Goal: Task Accomplishment & Management: Manage account settings

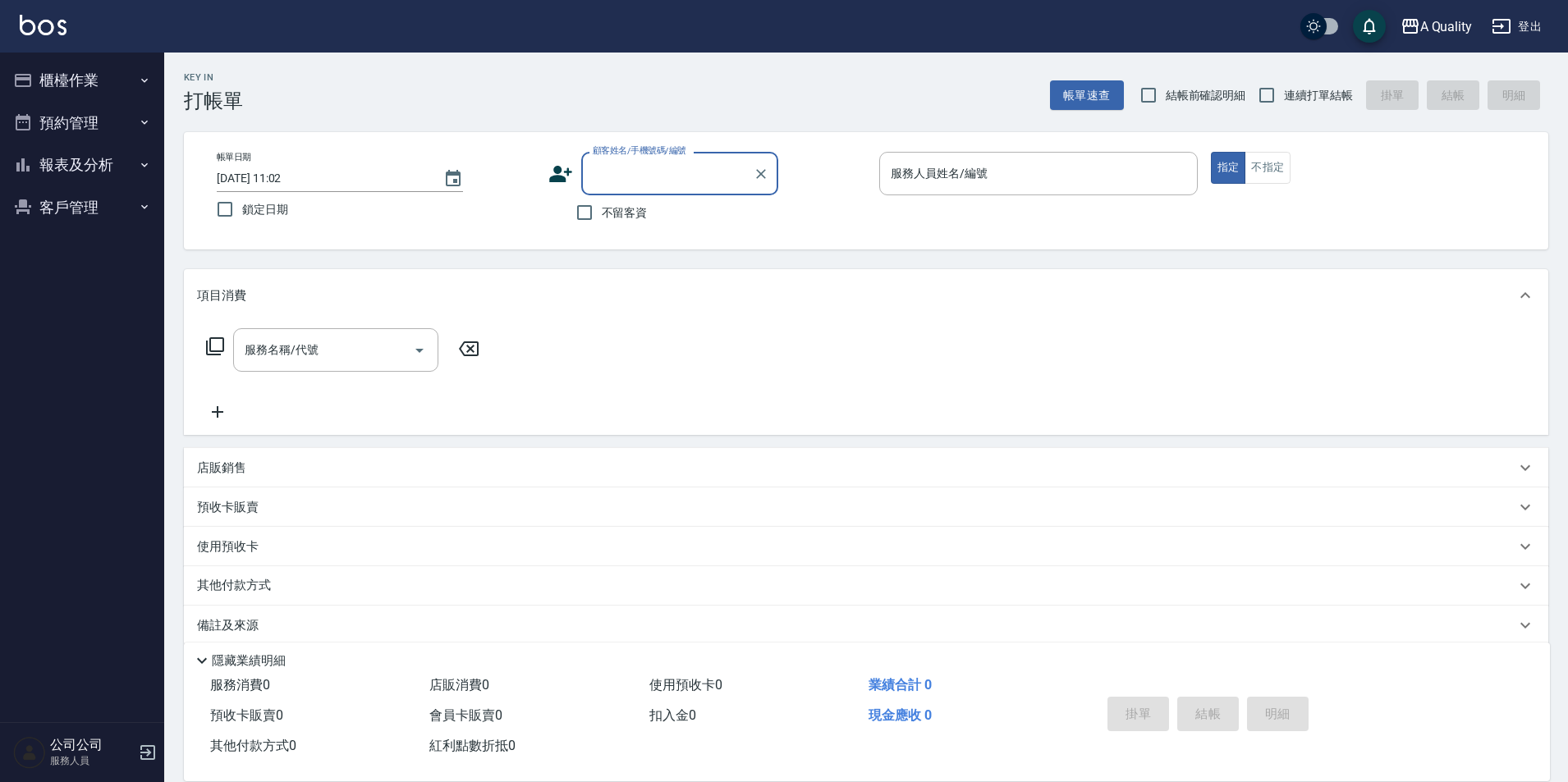
click at [84, 114] on button "預約管理" at bounding box center [82, 123] width 151 height 42
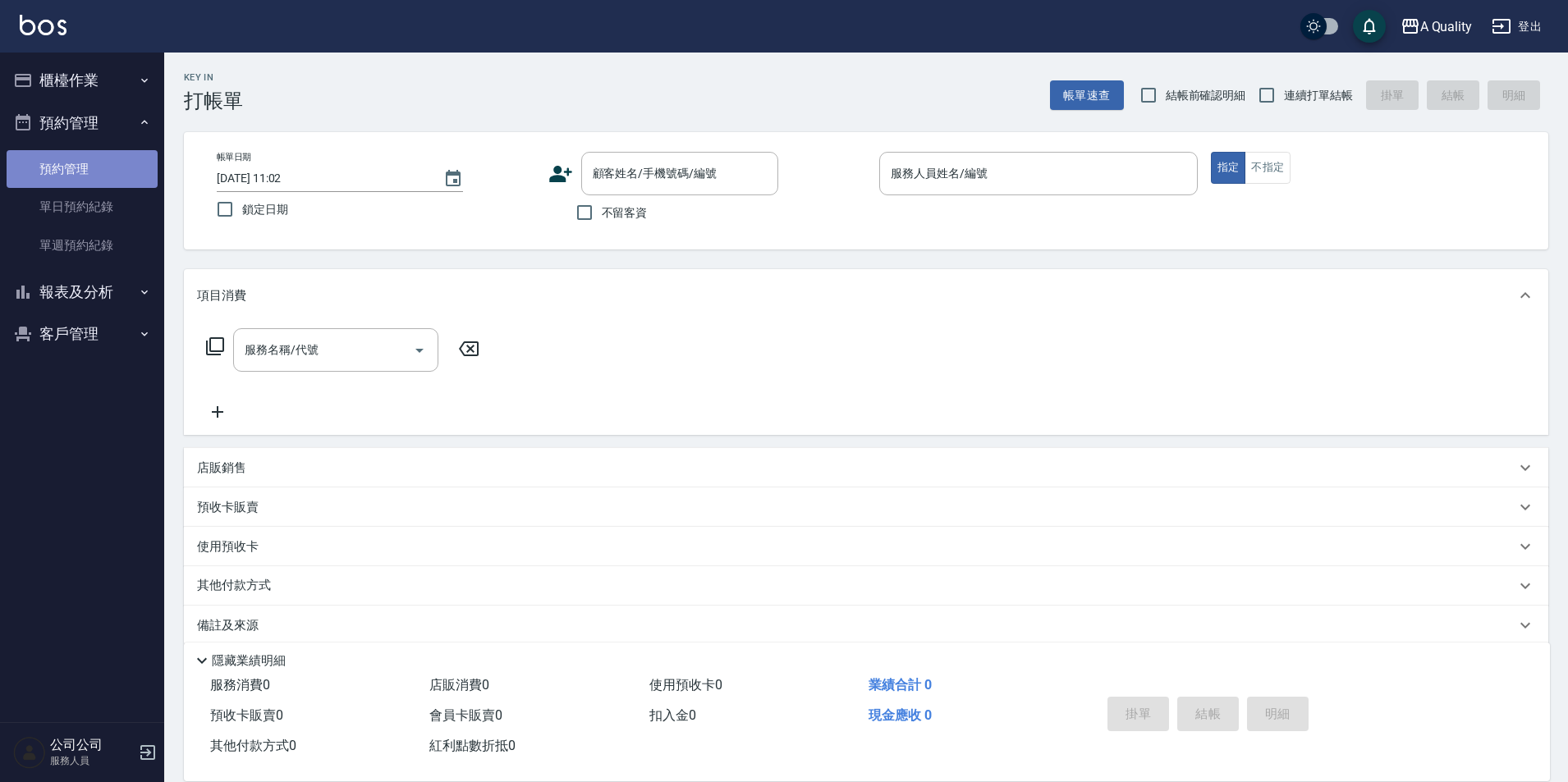
click at [114, 180] on link "預約管理" at bounding box center [82, 169] width 151 height 38
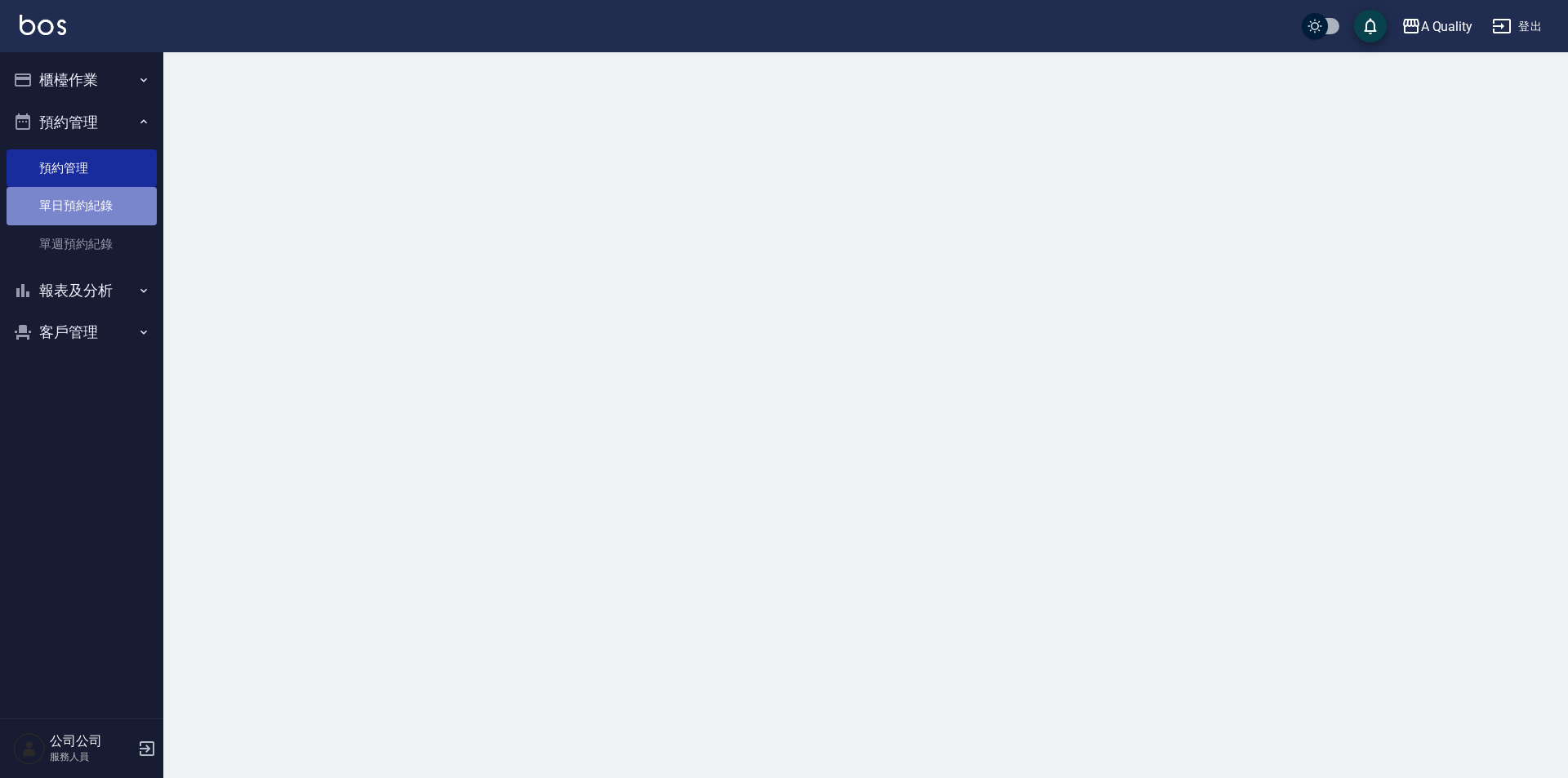
click at [113, 196] on link "單日預約紀錄" at bounding box center [82, 206] width 151 height 38
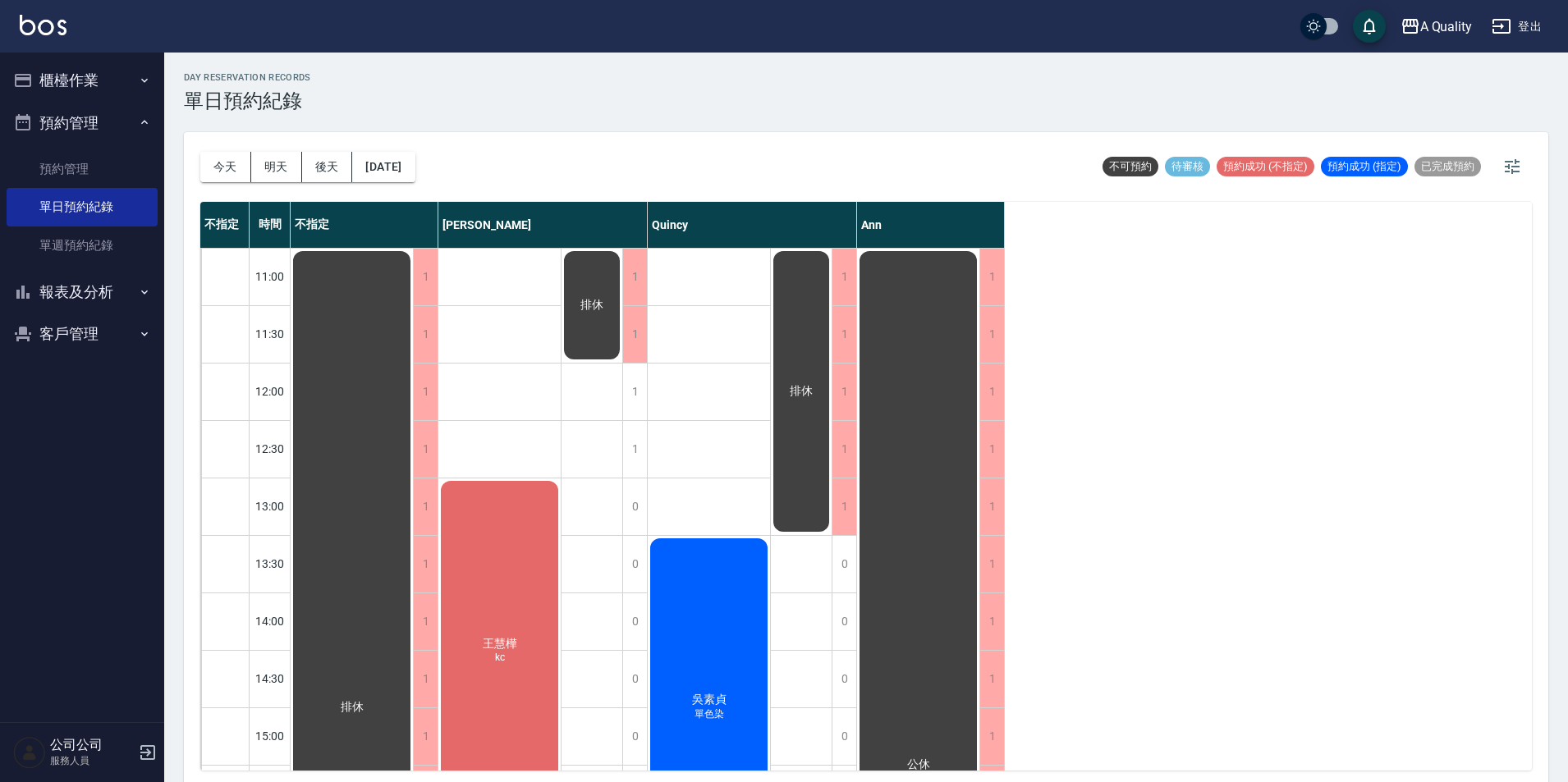
click at [272, 187] on div "[DATE] [DATE] [DATE] [DATE]" at bounding box center [308, 167] width 215 height 70
click at [270, 174] on button "明天" at bounding box center [276, 166] width 51 height 30
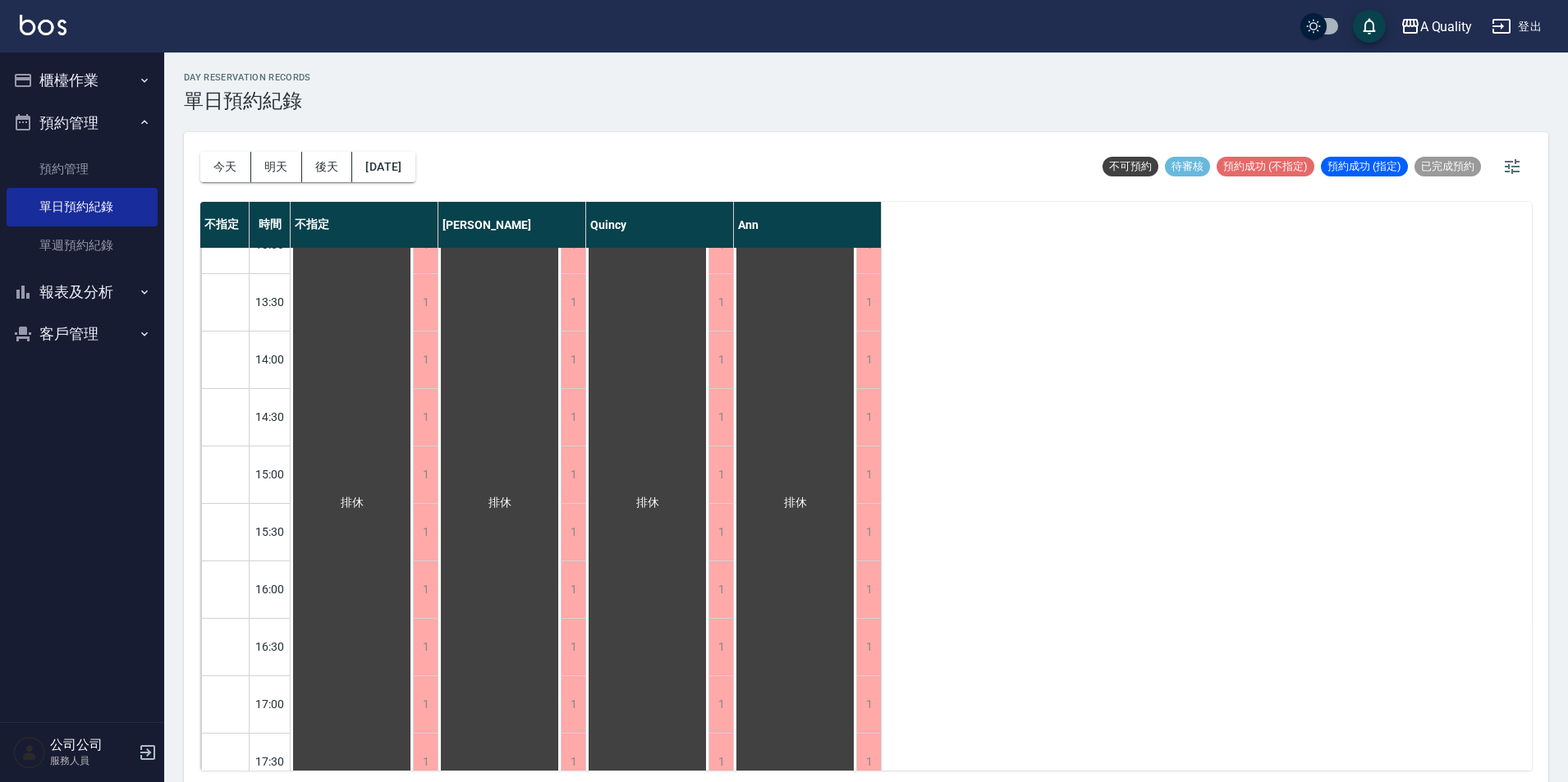
scroll to position [329, 0]
click at [337, 169] on button "後天" at bounding box center [327, 166] width 51 height 30
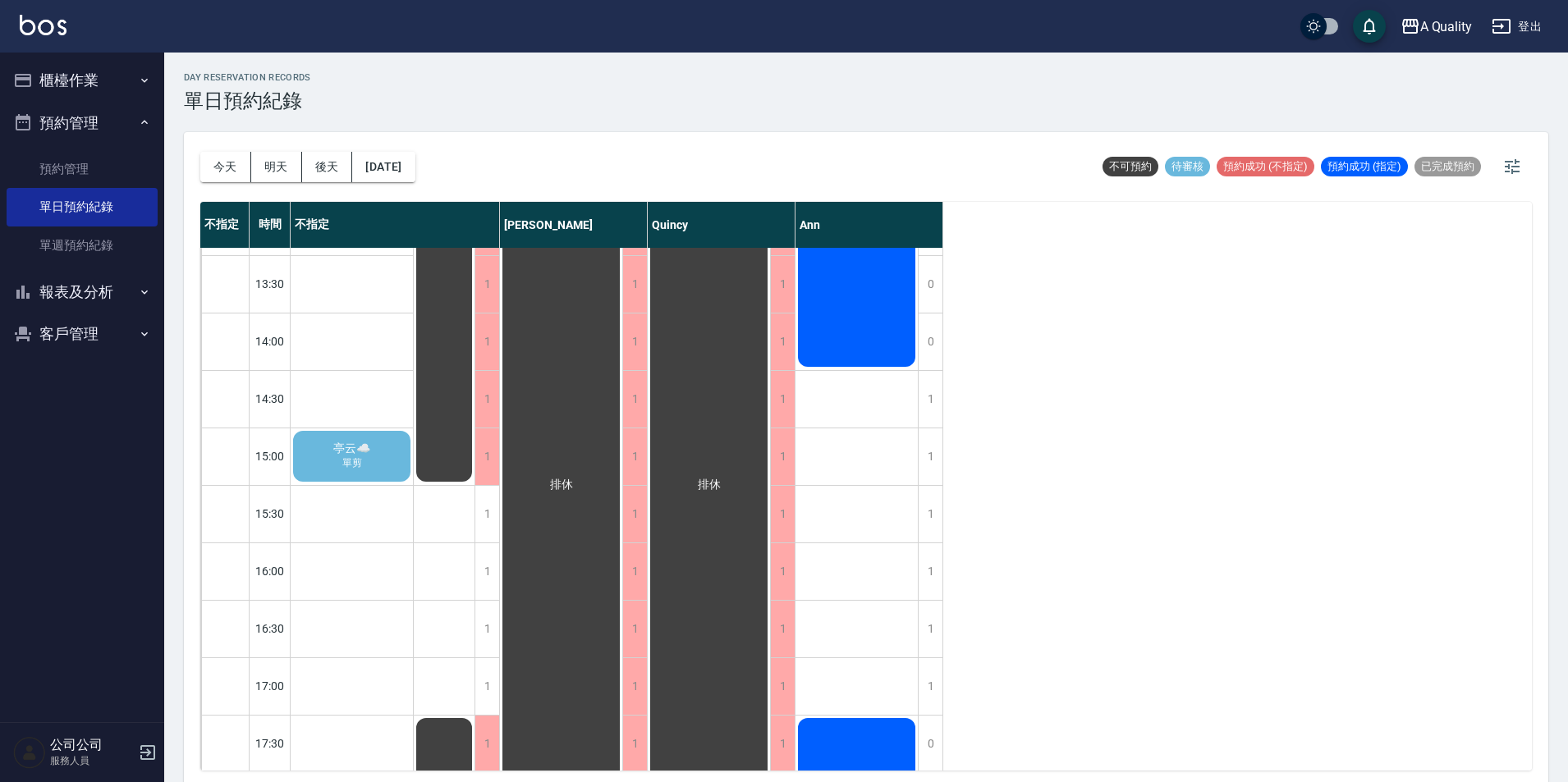
scroll to position [278, 0]
click at [337, 464] on div "亭云☁️ 單剪" at bounding box center [352, 458] width 122 height 55
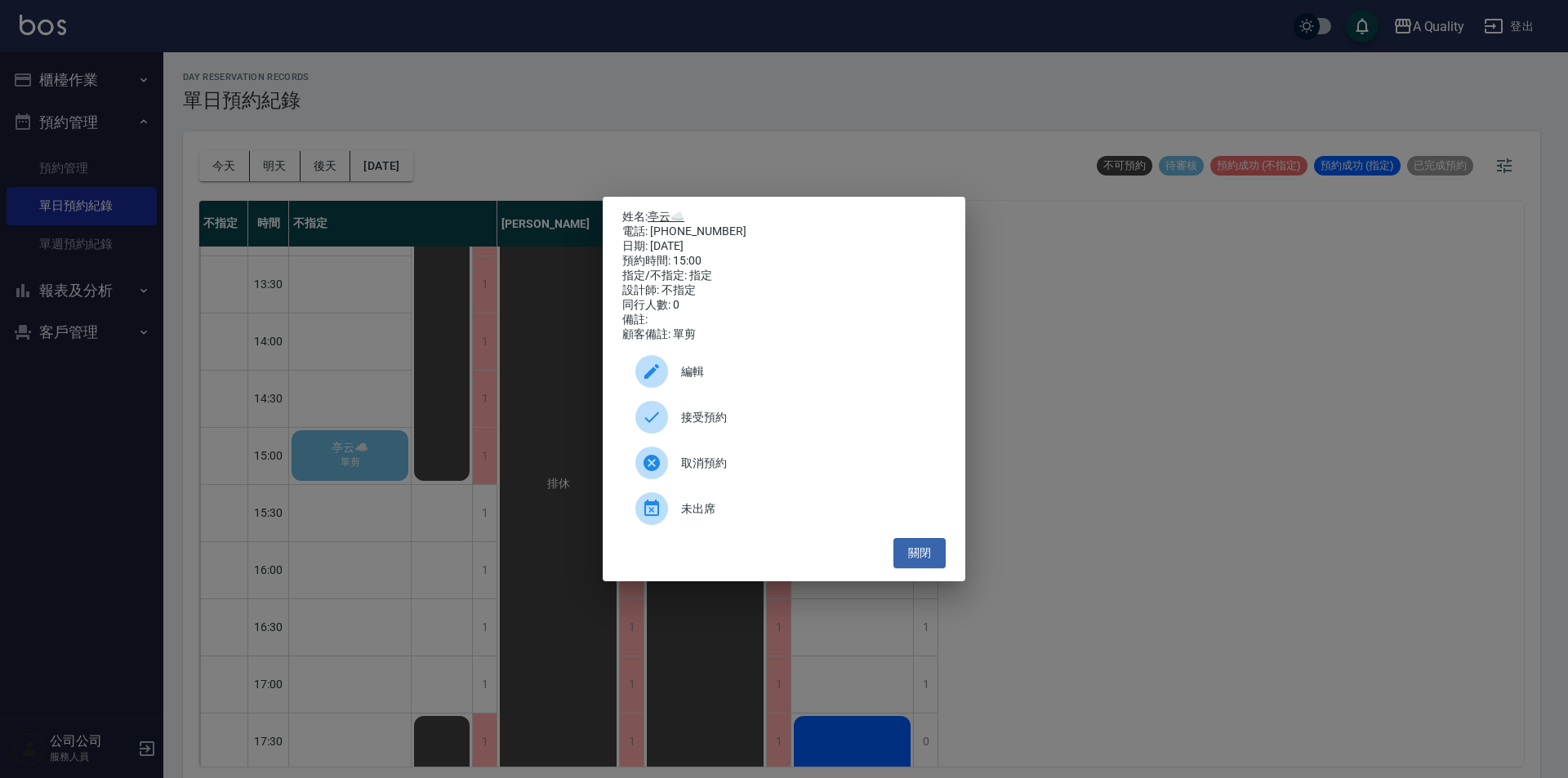
click at [679, 210] on link "亭云☁️" at bounding box center [666, 217] width 37 height 13
click at [931, 560] on button "關閉" at bounding box center [919, 553] width 52 height 30
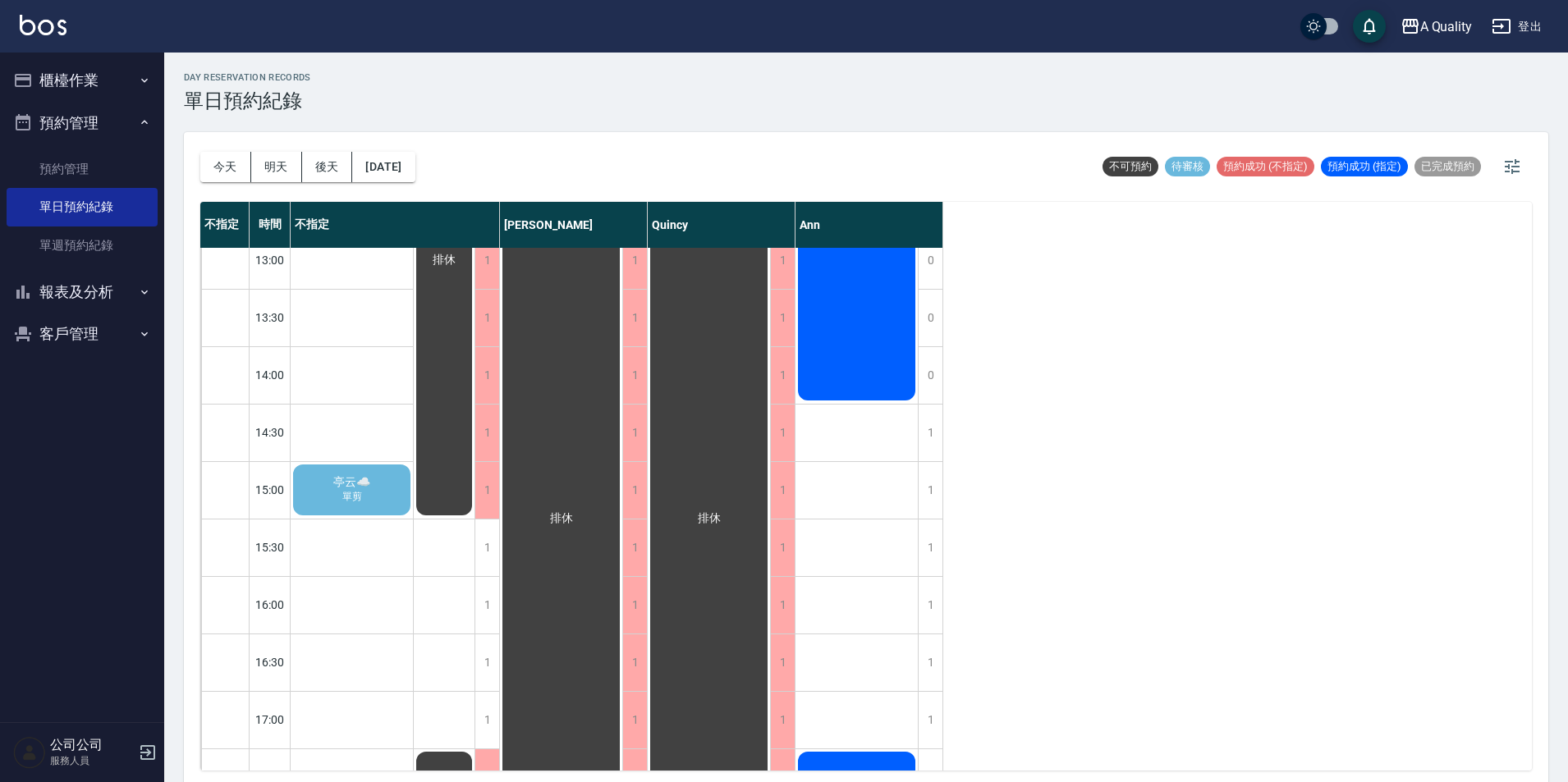
scroll to position [82, 0]
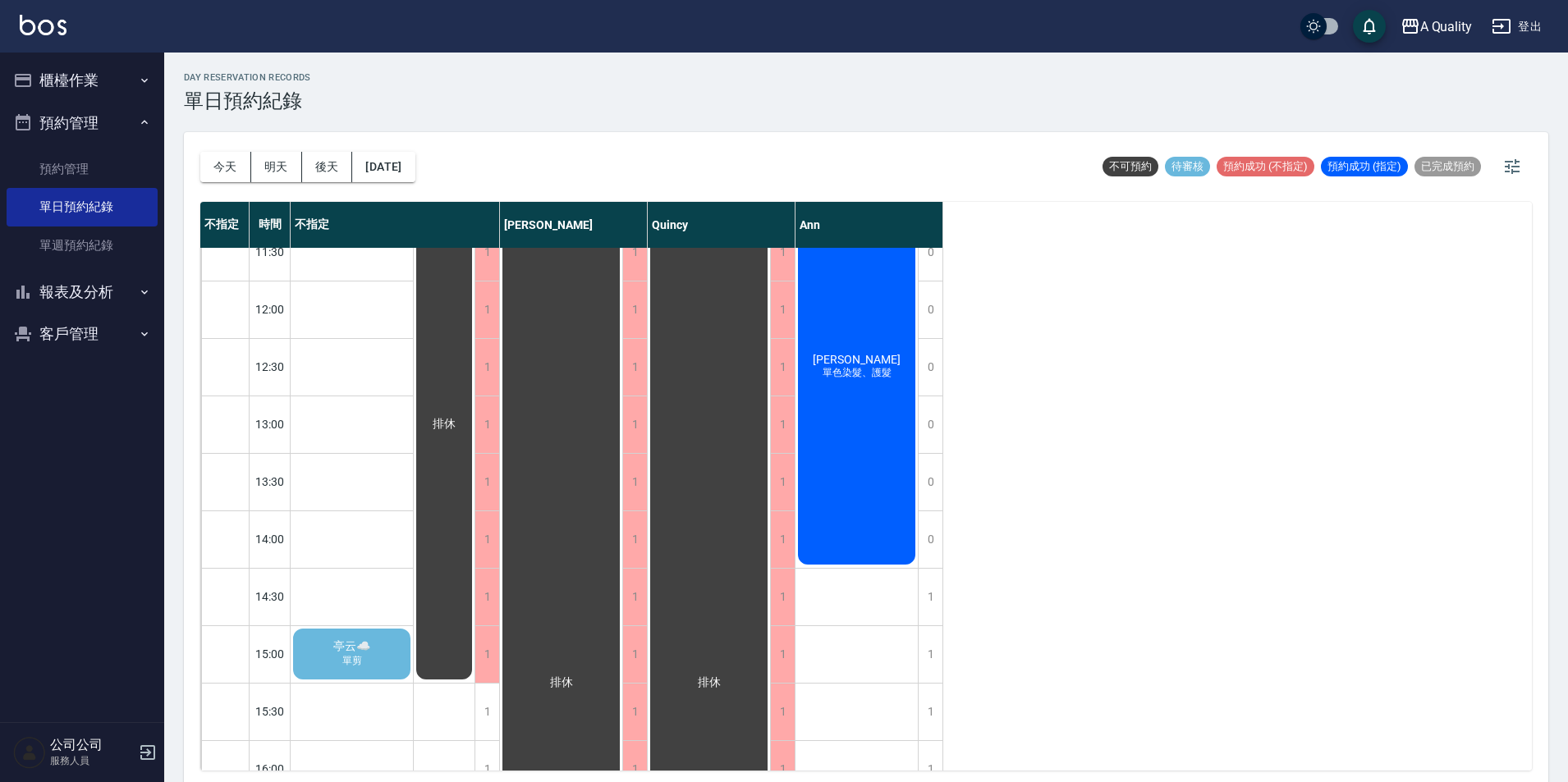
click at [374, 667] on div "亭云☁️ 單剪" at bounding box center [352, 654] width 122 height 55
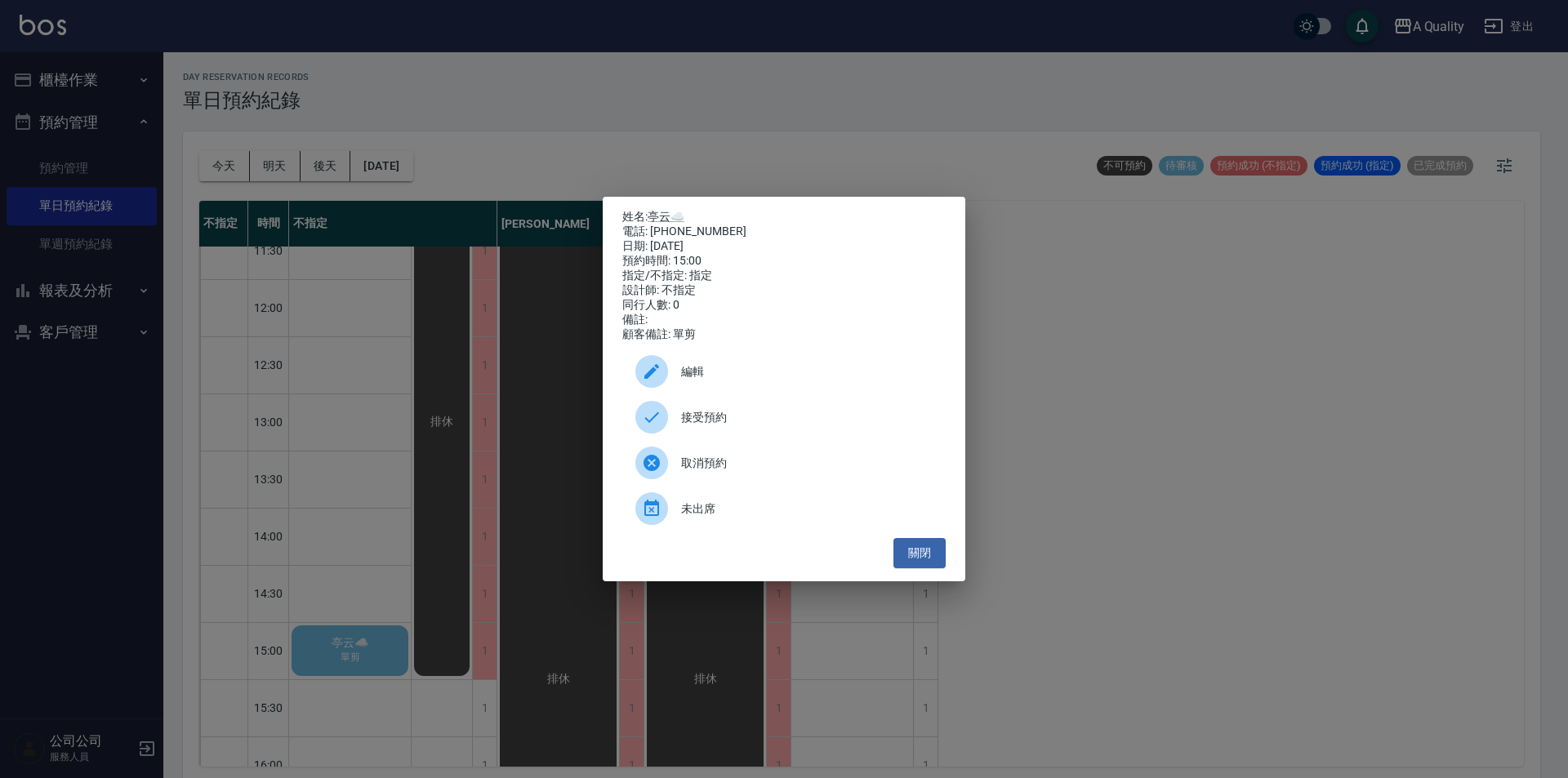
click at [775, 416] on span "接受預約" at bounding box center [807, 417] width 252 height 17
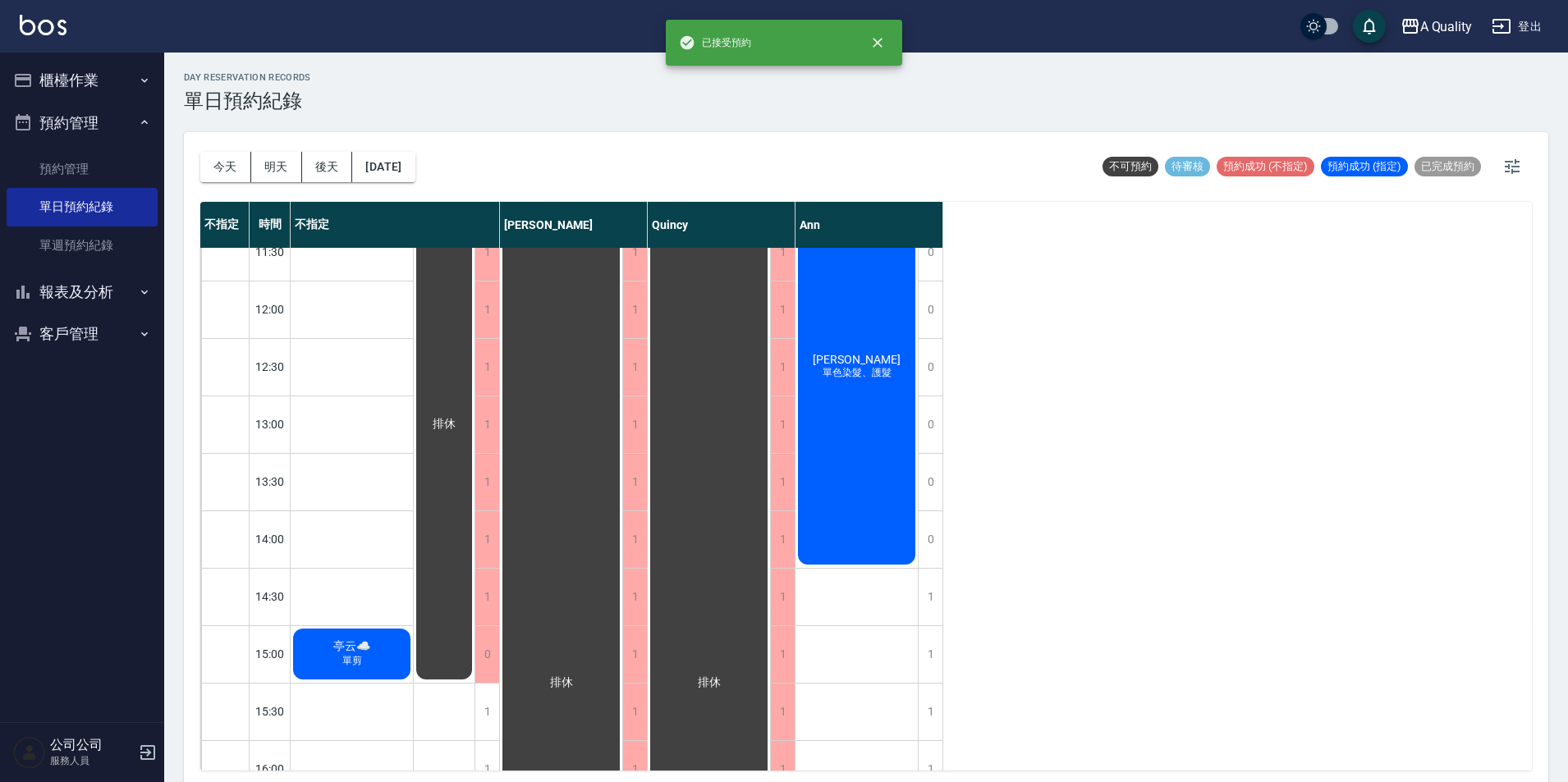
click at [367, 648] on span "亭云☁️" at bounding box center [351, 647] width 43 height 15
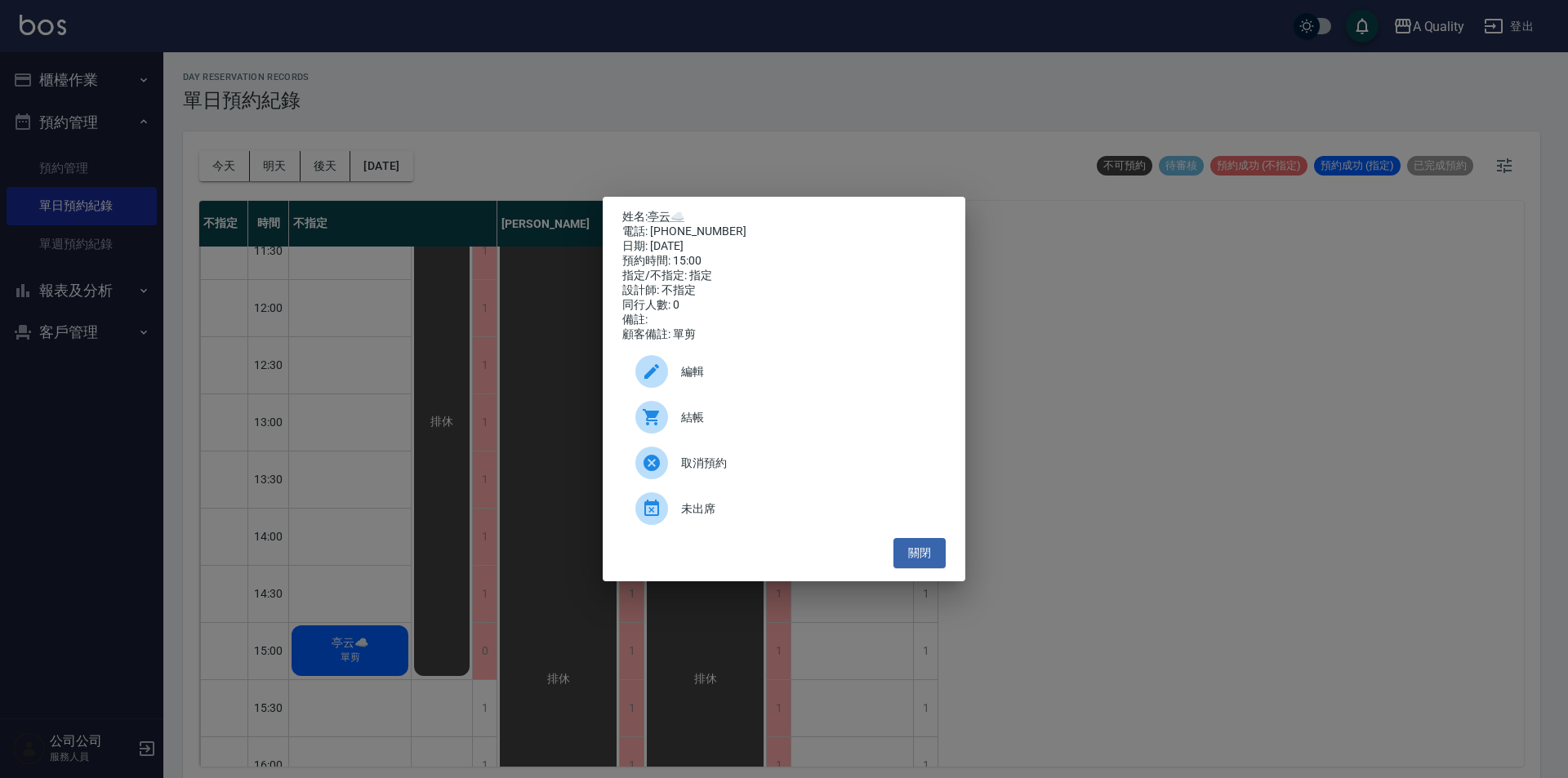
drag, startPoint x: 777, startPoint y: 354, endPoint x: 770, endPoint y: 391, distance: 37.7
click at [776, 355] on ul "編輯 結帳 取消預約 未出席" at bounding box center [784, 440] width 323 height 196
click at [770, 391] on div "編輯" at bounding box center [784, 372] width 323 height 46
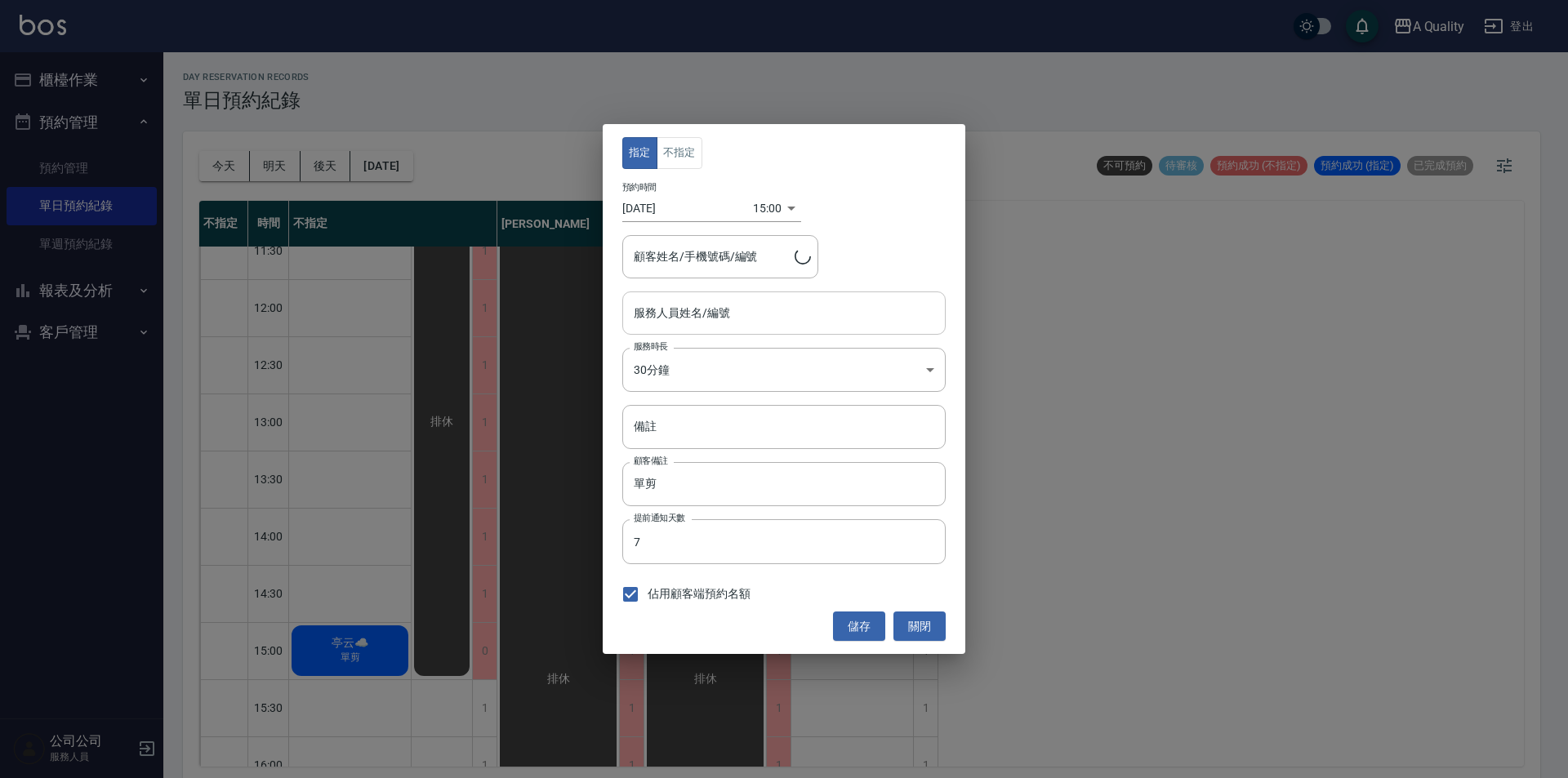
type input "亭云☁️/0936602890"
type input "不指定(無代號)"
click at [754, 190] on div "預約時間 [DATE] 15:00 1756278000000" at bounding box center [784, 202] width 323 height 40
click at [689, 149] on button "不指定" at bounding box center [680, 152] width 46 height 32
drag, startPoint x: 857, startPoint y: 636, endPoint x: 677, endPoint y: 632, distance: 180.0
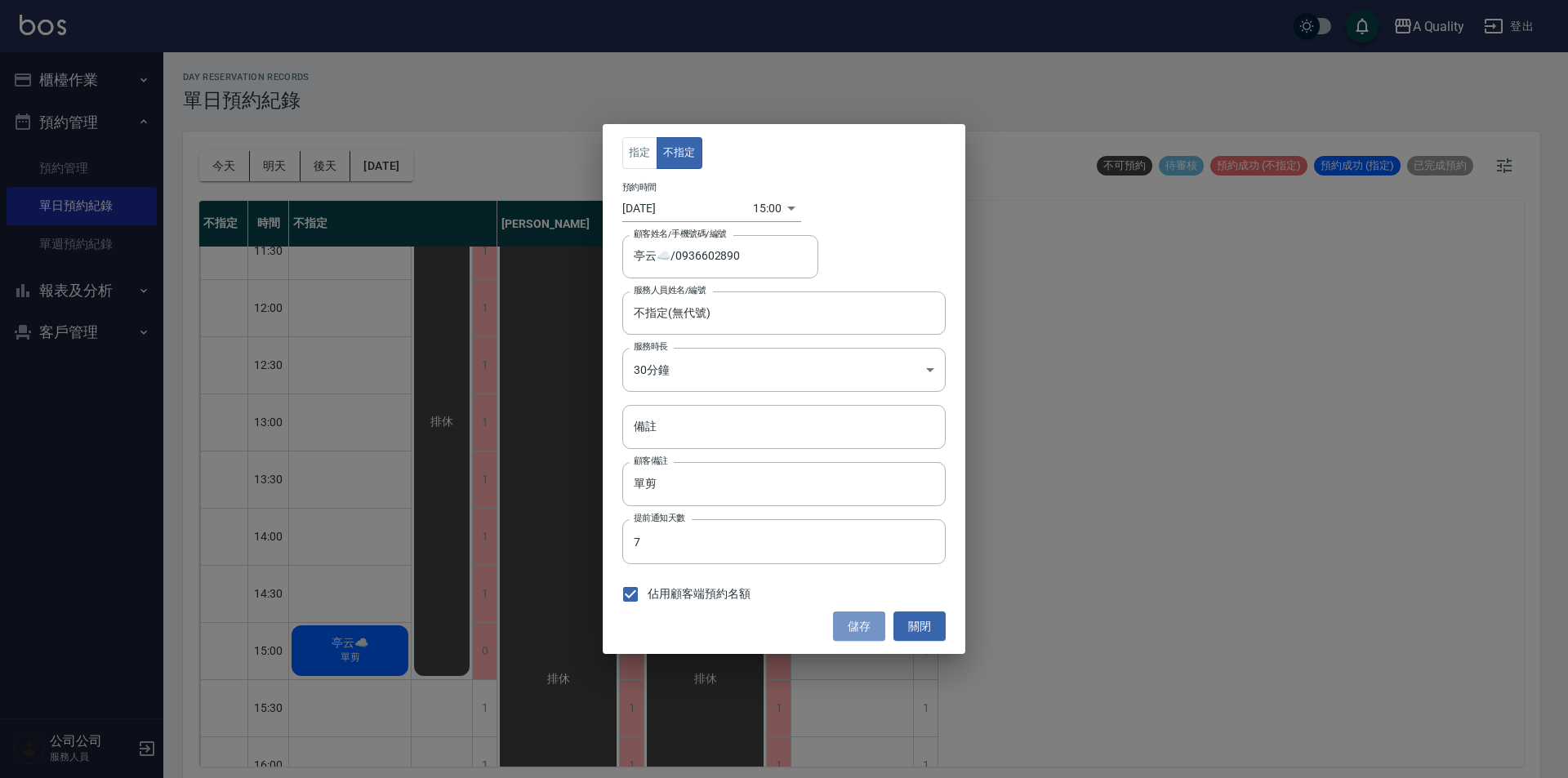
click at [856, 636] on button "儲存" at bounding box center [859, 626] width 52 height 30
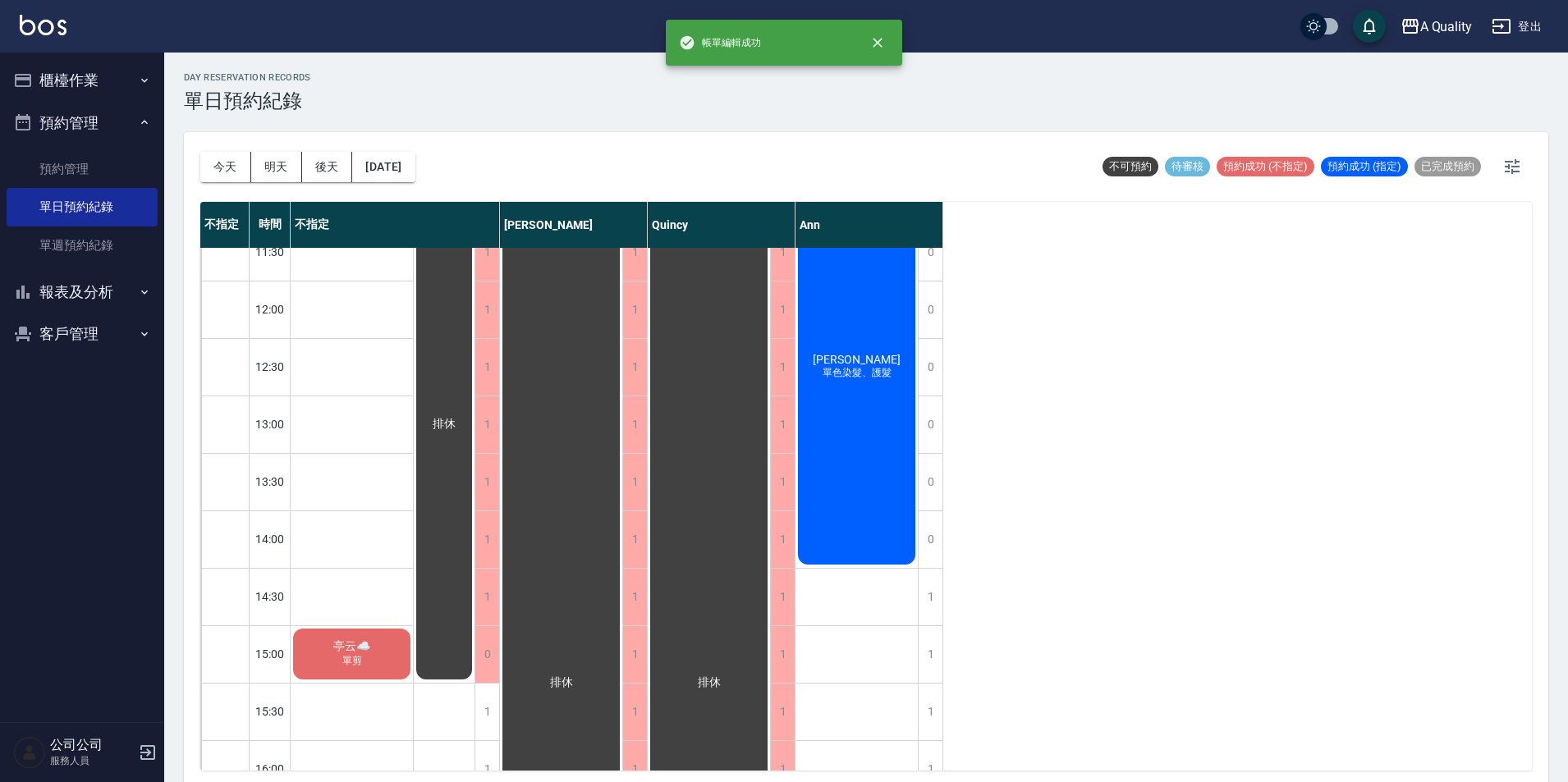
click at [413, 636] on div "排休" at bounding box center [352, 654] width 122 height 55
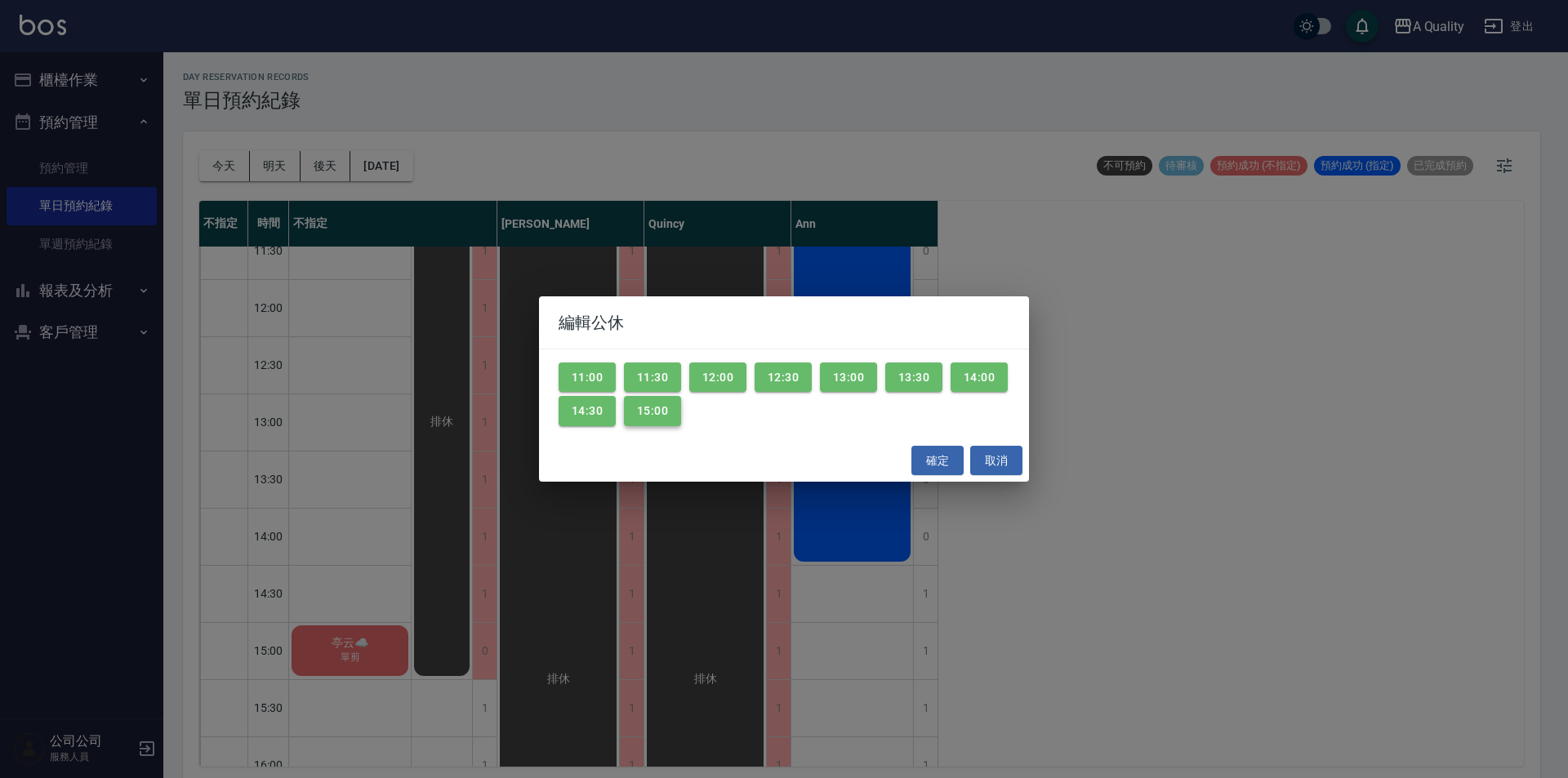
click at [669, 412] on button "15:00" at bounding box center [652, 411] width 57 height 30
click at [926, 453] on button "確定" at bounding box center [937, 460] width 52 height 30
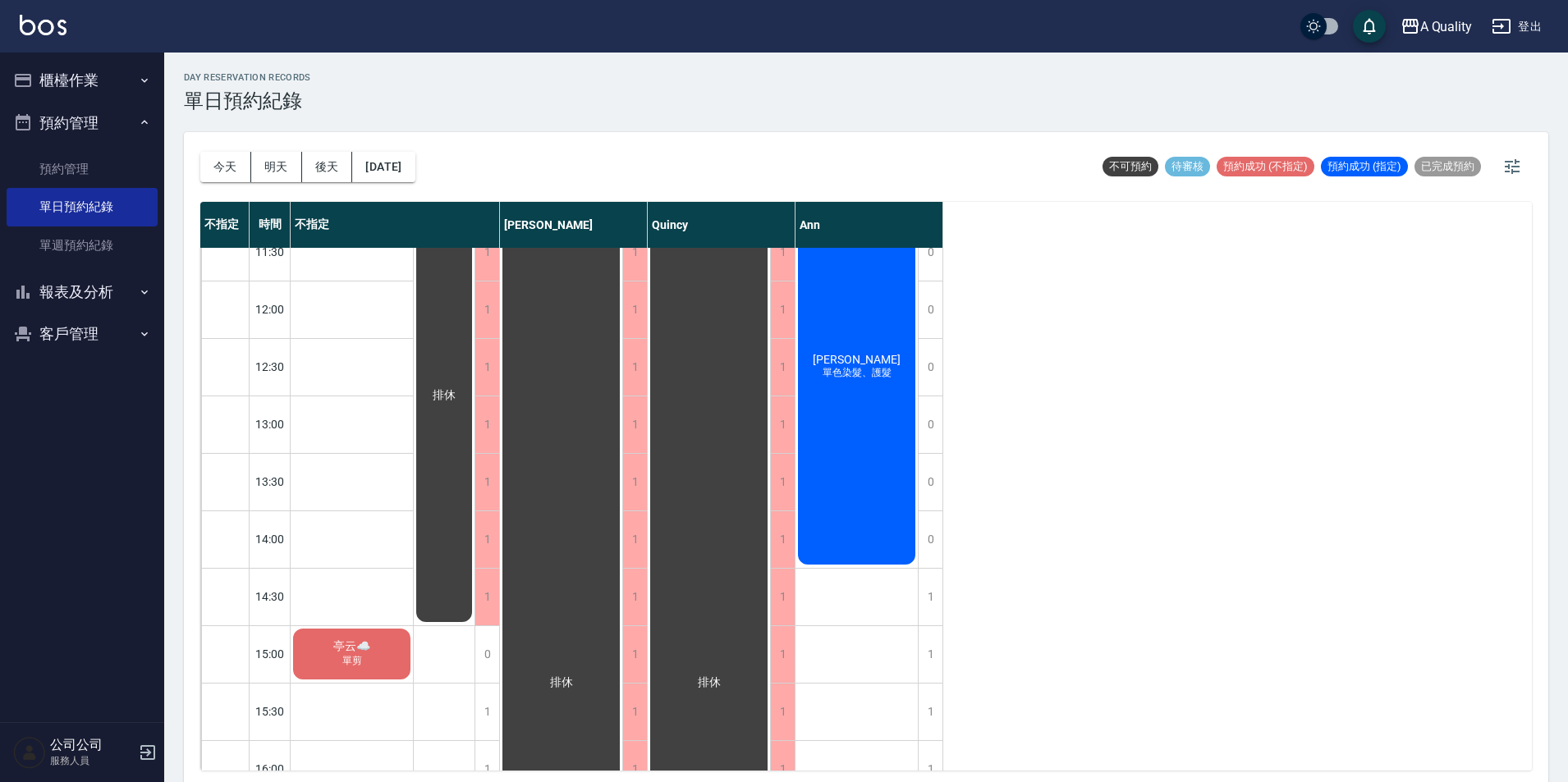
click at [381, 668] on div "亭云☁️ 單剪" at bounding box center [352, 654] width 122 height 55
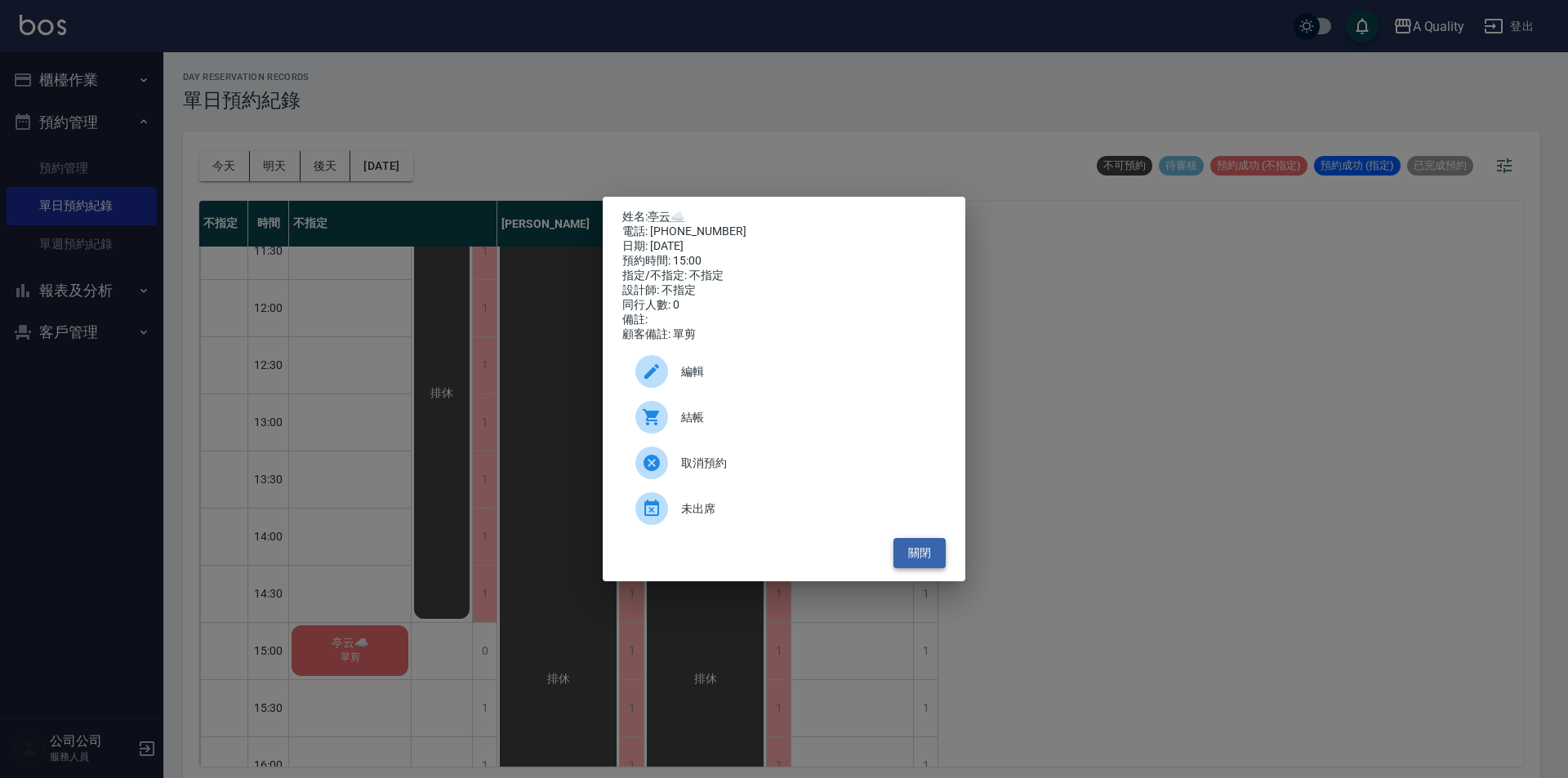
click at [918, 569] on button "關閉" at bounding box center [919, 553] width 52 height 30
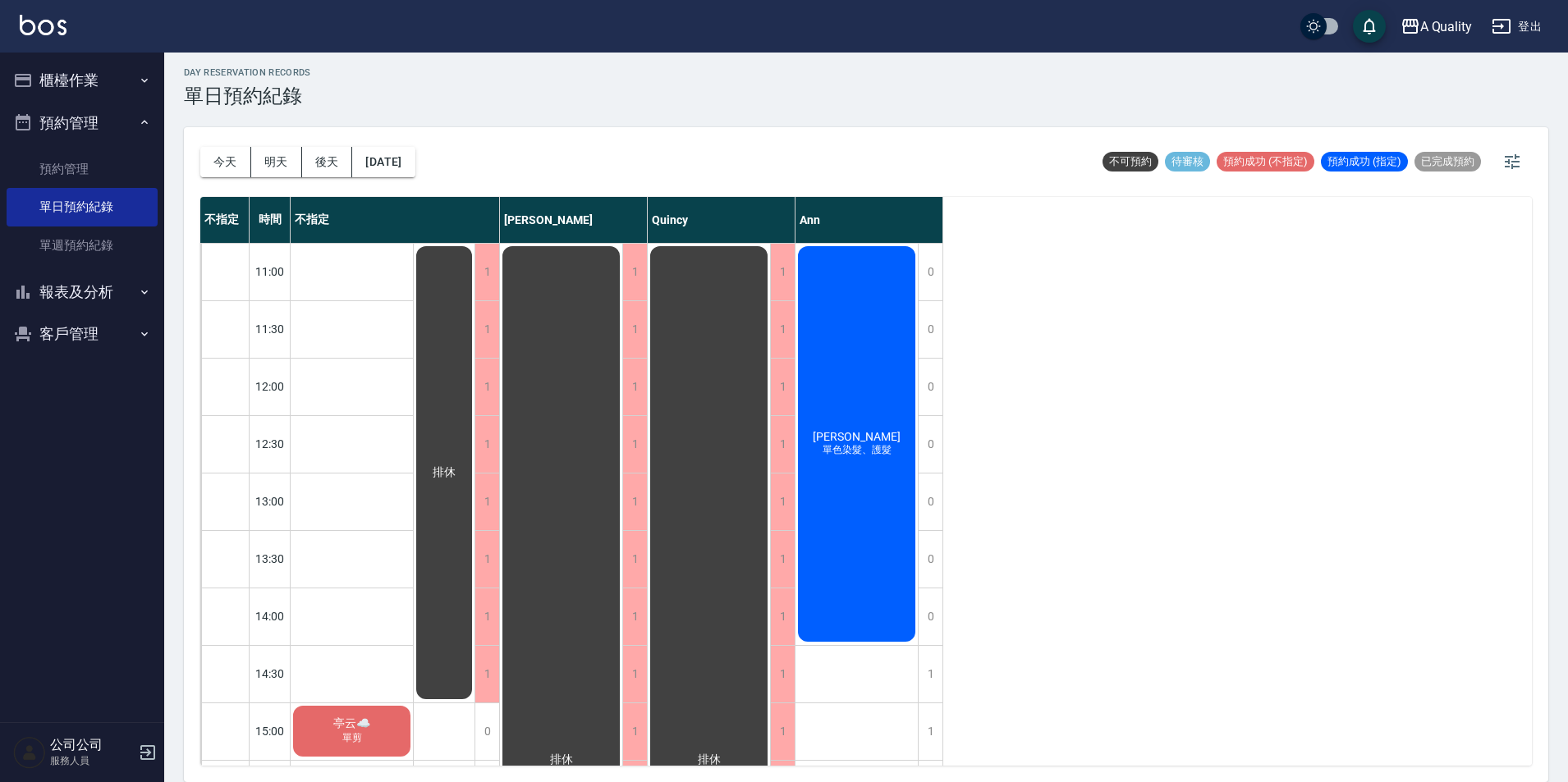
scroll to position [0, 0]
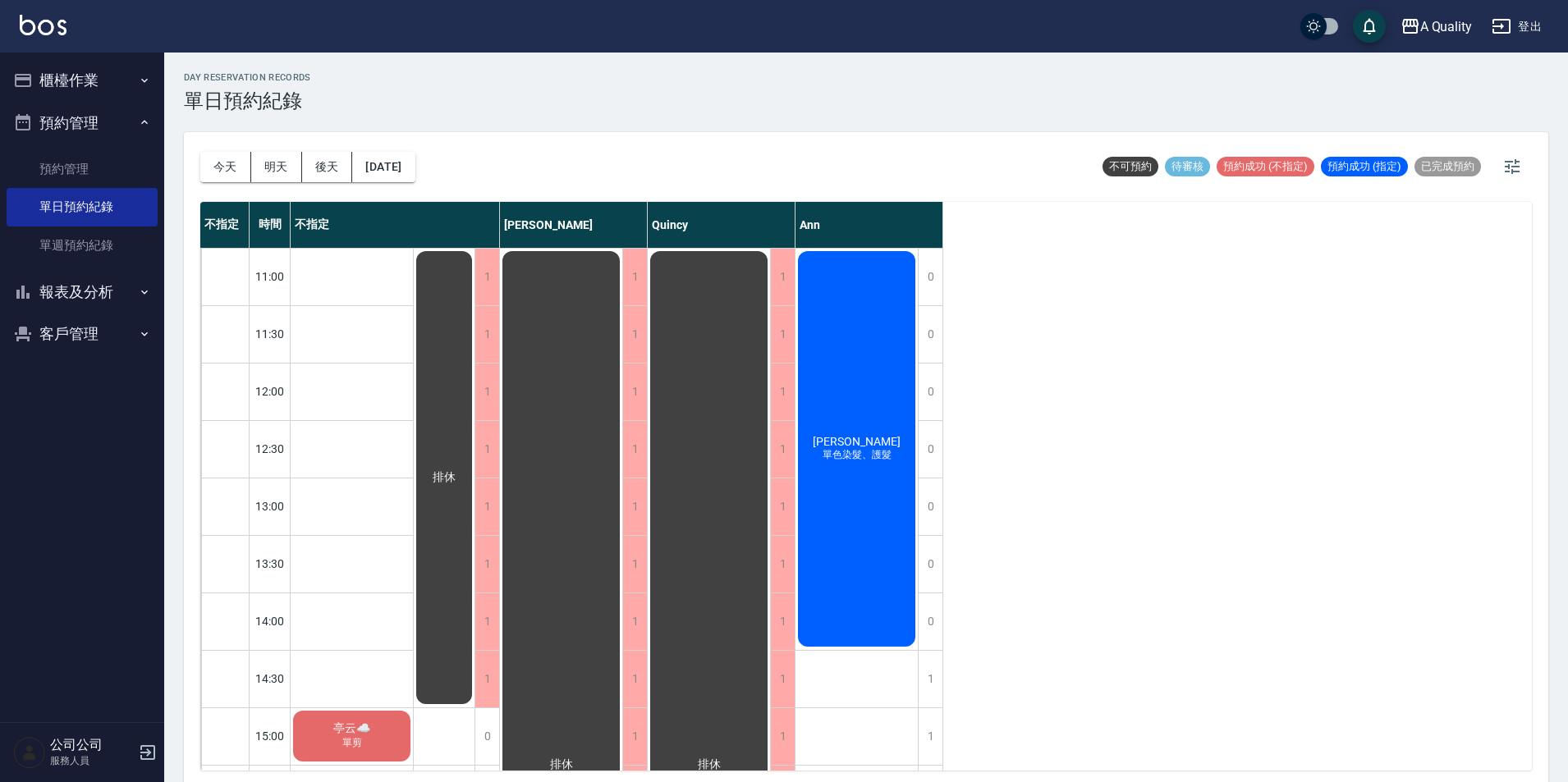
click at [72, 102] on button "預約管理" at bounding box center [82, 123] width 151 height 42
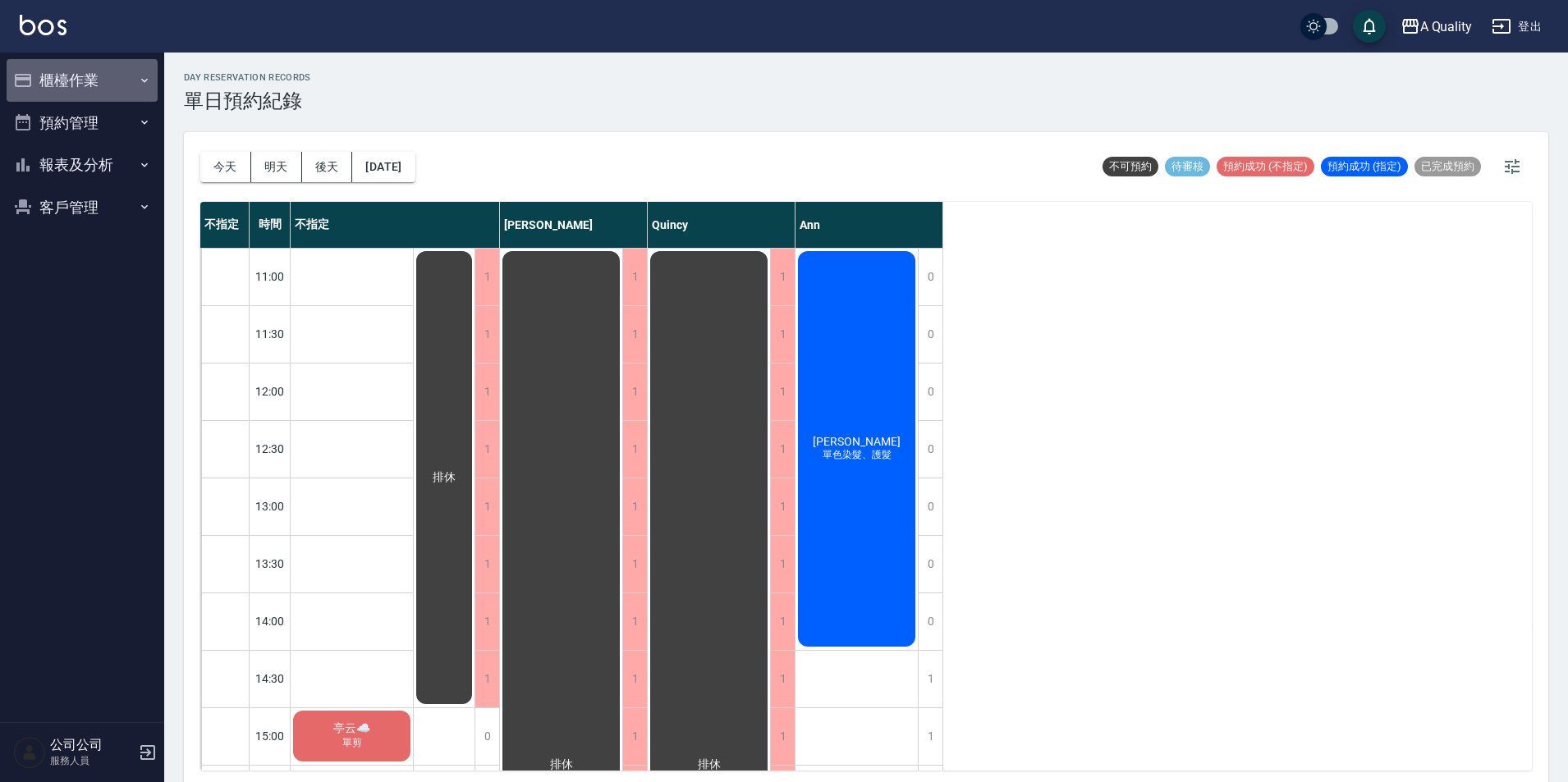
click at [73, 90] on button "櫃檯作業" at bounding box center [82, 80] width 151 height 42
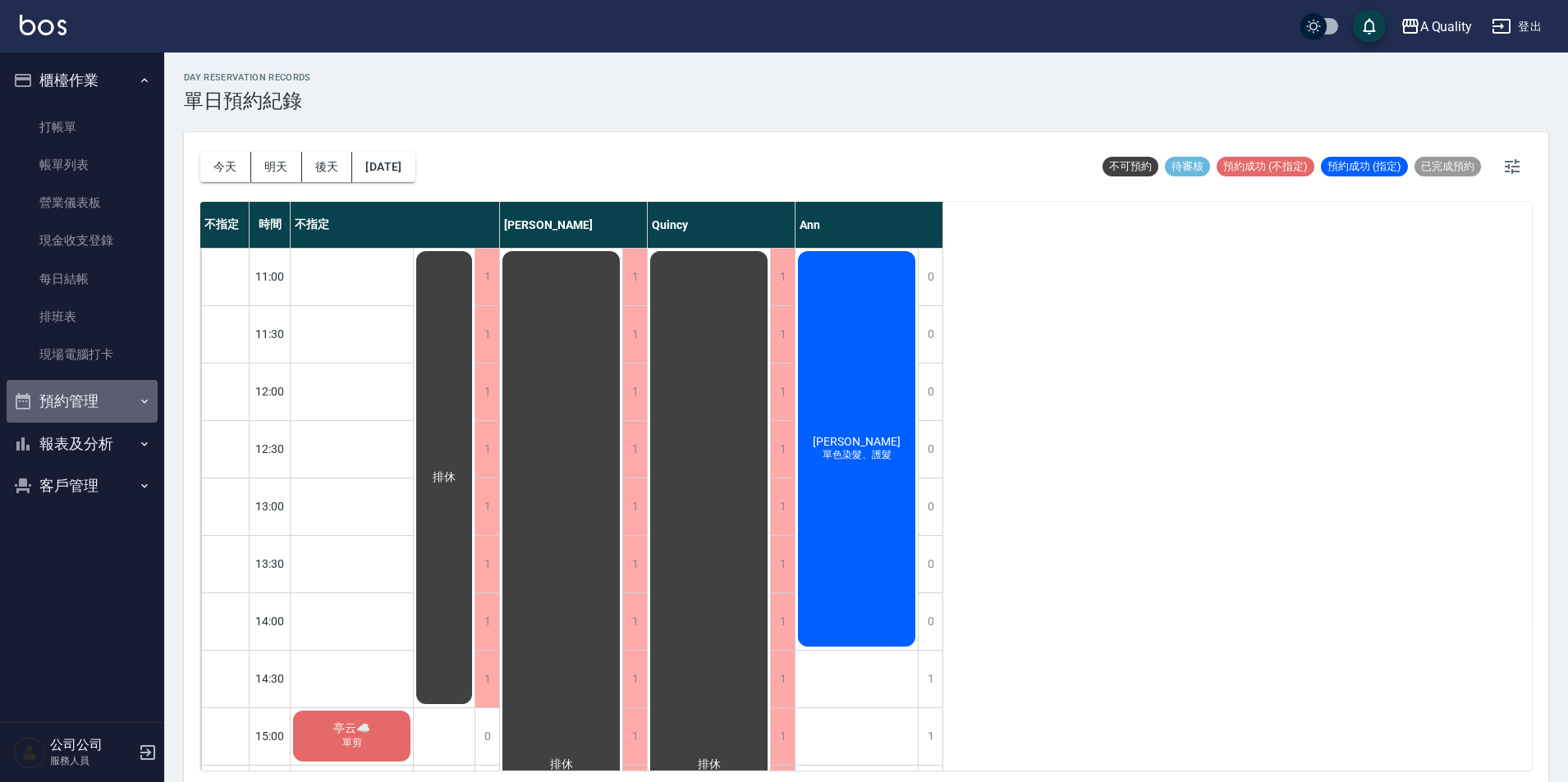
click at [78, 411] on button "預約管理" at bounding box center [82, 402] width 151 height 42
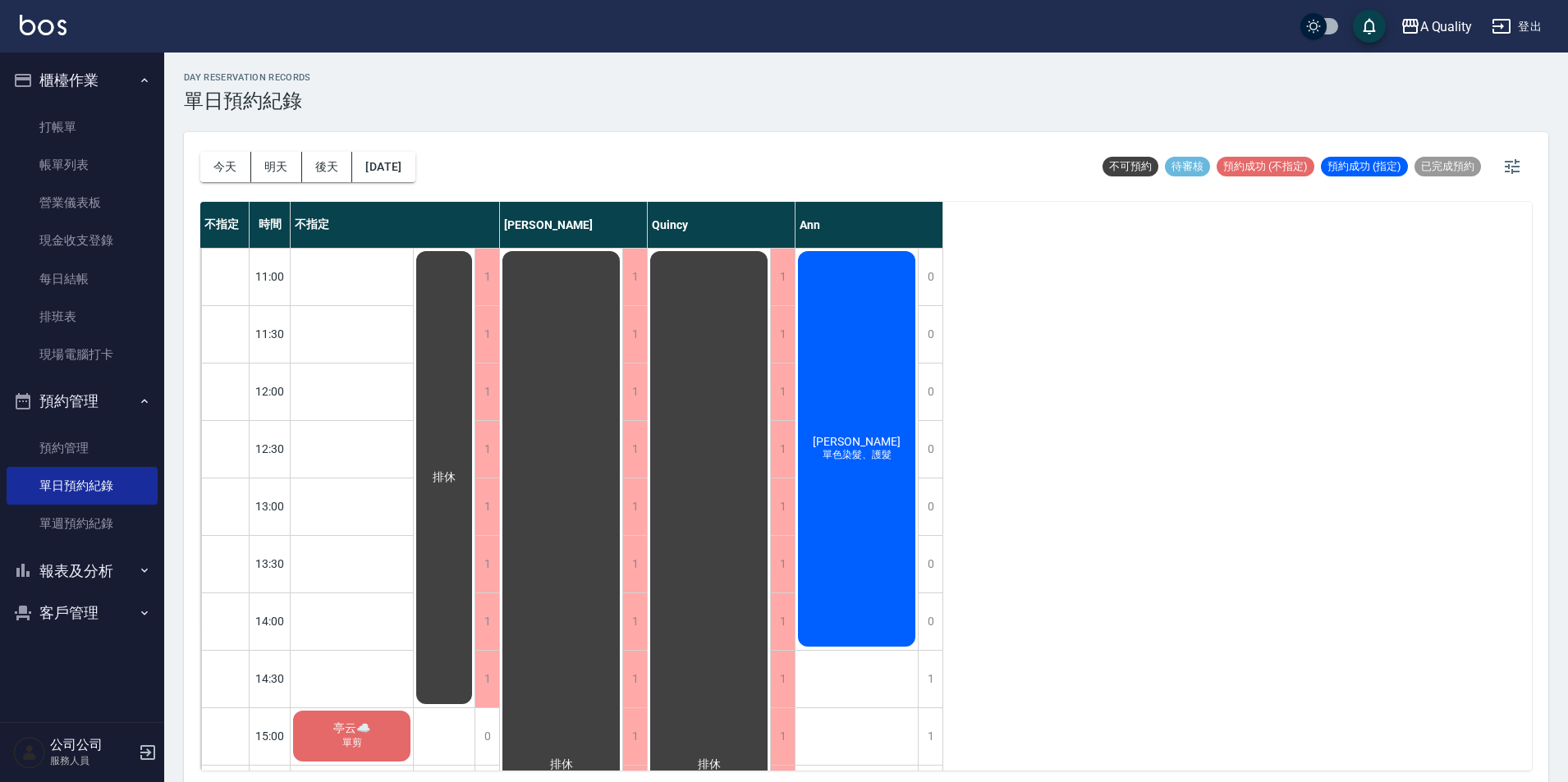
click at [84, 574] on button "報表及分析" at bounding box center [82, 571] width 151 height 42
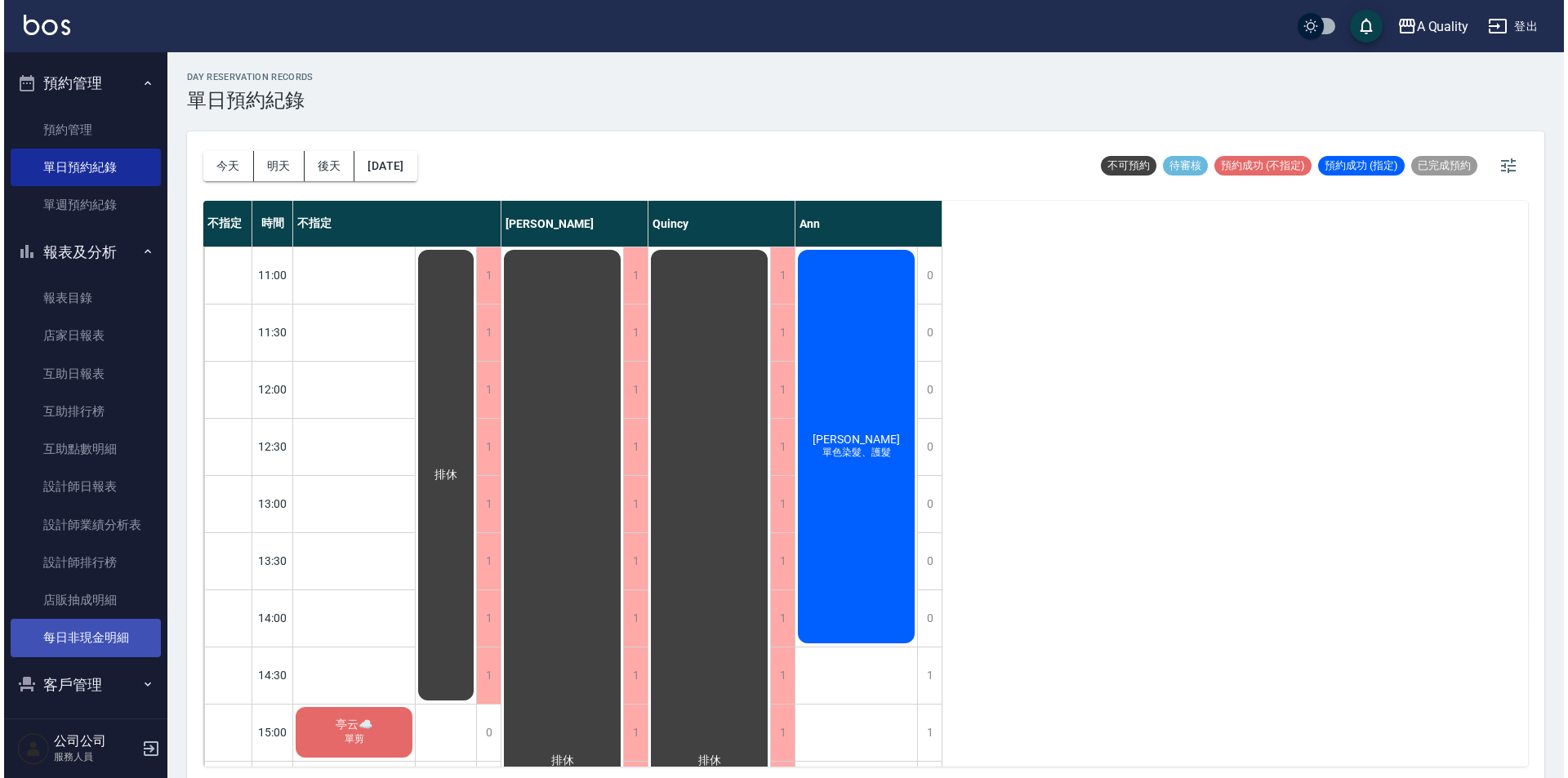
scroll to position [322, 0]
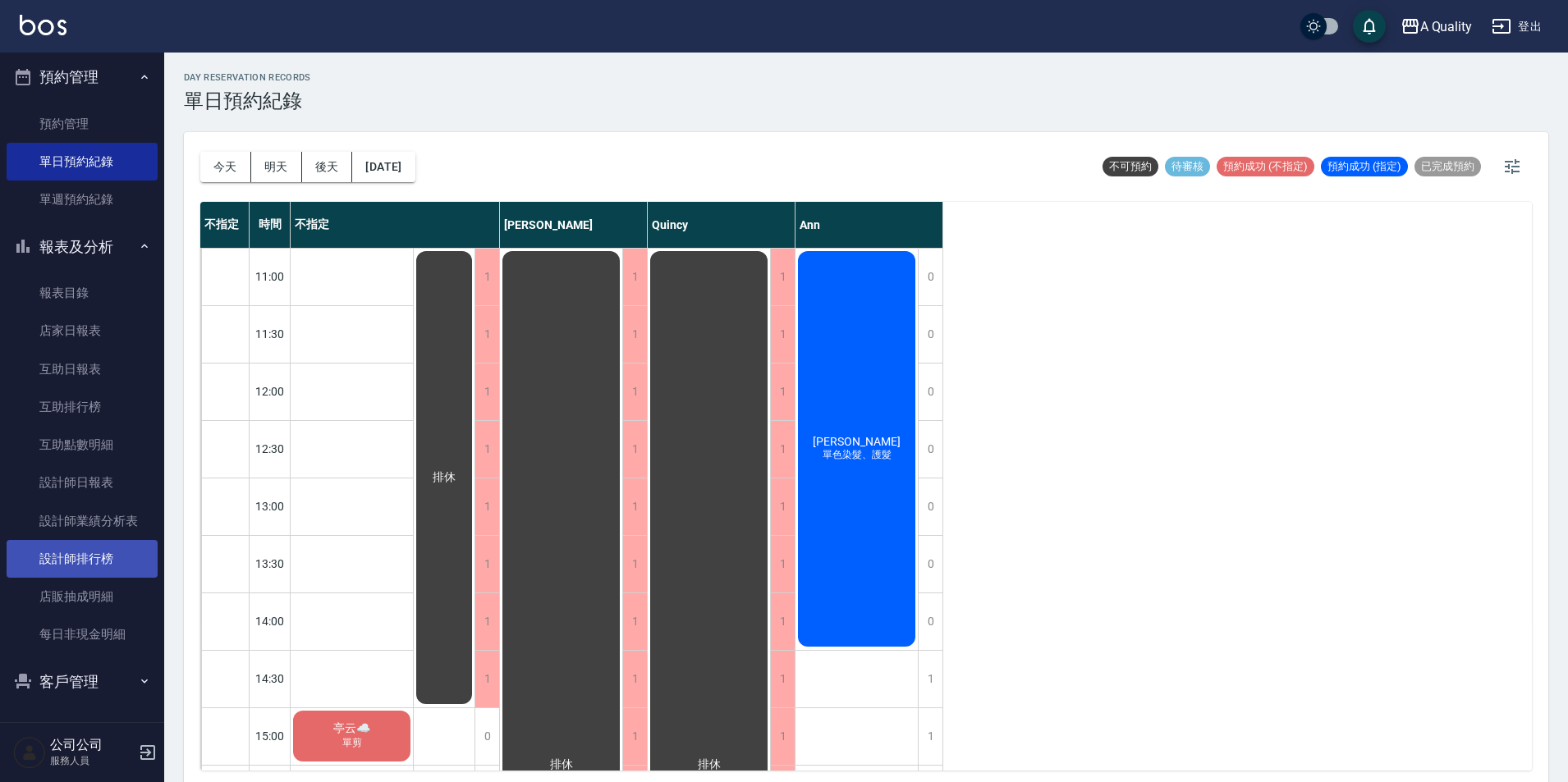
click at [80, 554] on link "設計師排行榜" at bounding box center [82, 559] width 151 height 38
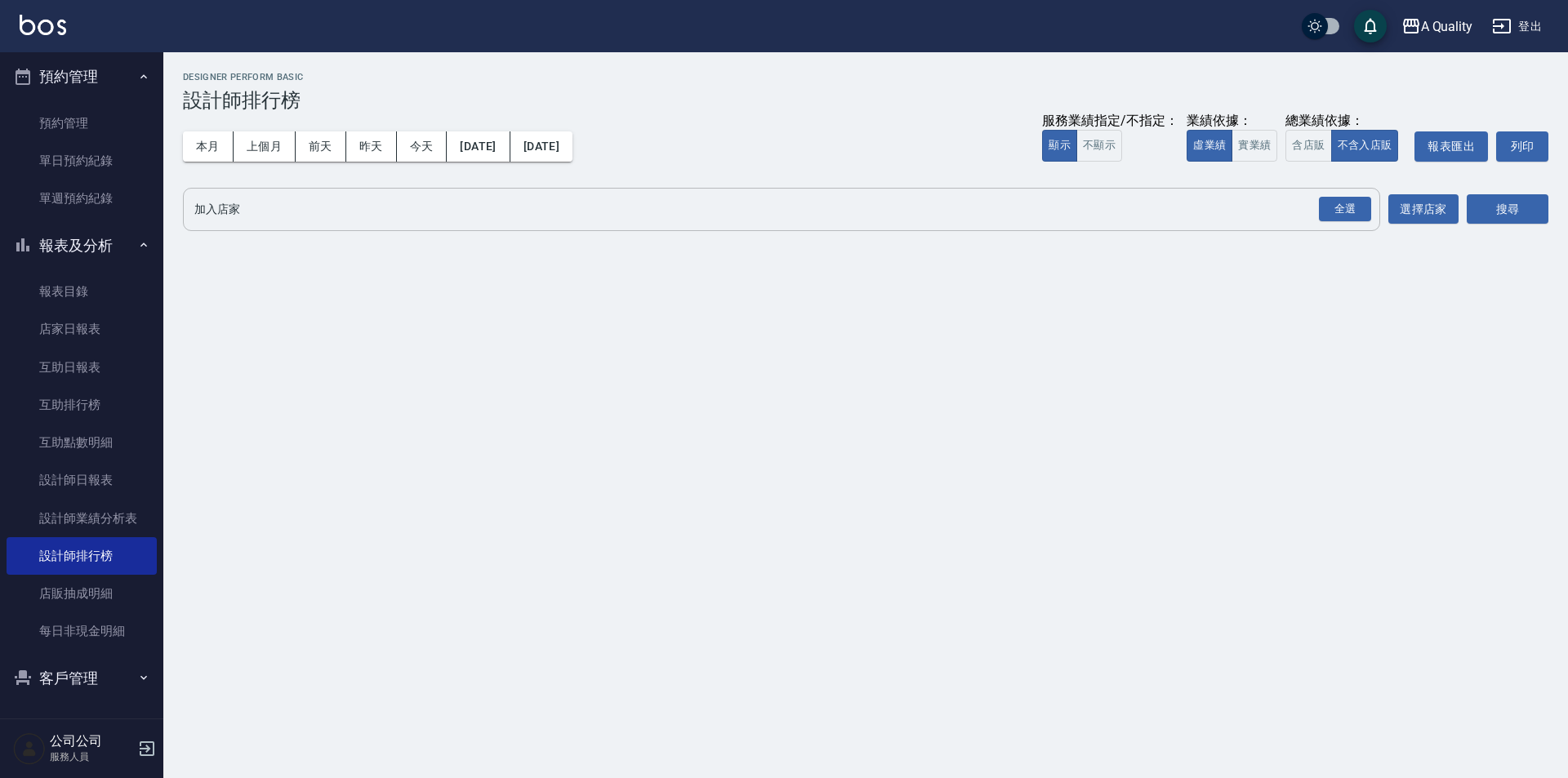
click at [1346, 195] on button "全選" at bounding box center [1345, 209] width 59 height 32
click at [1509, 227] on div "搜尋" at bounding box center [1507, 209] width 82 height 43
click at [1383, 209] on div "加入店家 全選 加入店家 選擇店家" at bounding box center [820, 209] width 1276 height 43
click at [1325, 208] on div "全選" at bounding box center [1345, 209] width 52 height 26
click at [1503, 220] on button "搜尋" at bounding box center [1507, 210] width 82 height 30
